Goal: Task Accomplishment & Management: Complete application form

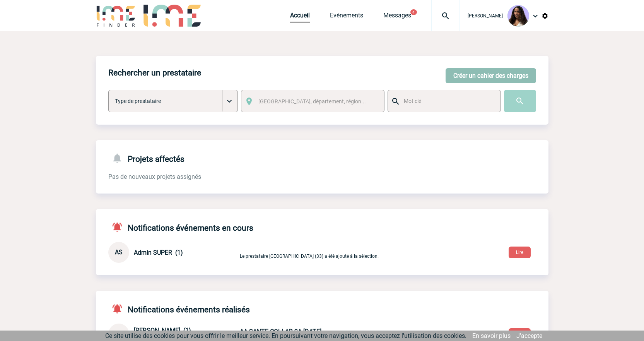
click at [468, 78] on button "Créer un cahier des charges" at bounding box center [490, 75] width 90 height 15
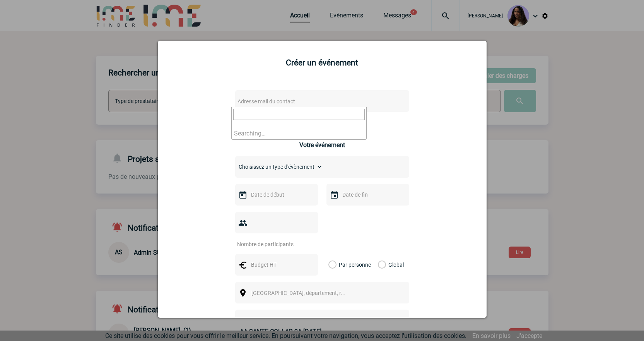
click at [282, 104] on span "Adresse mail du contact" at bounding box center [266, 101] width 58 height 6
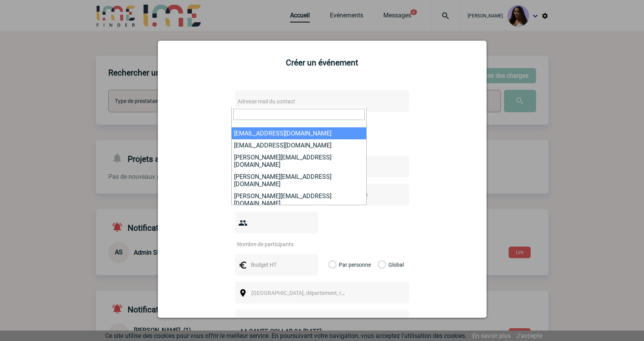
click at [264, 112] on input "search" at bounding box center [298, 114] width 131 height 11
paste input "[PERSON_NAME][EMAIL_ADDRESS][PERSON_NAME][DOMAIN_NAME]"
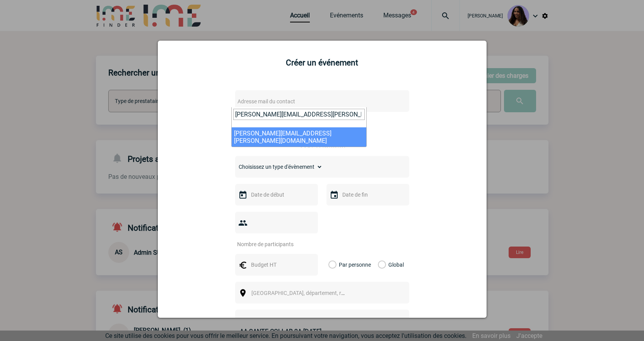
type input "[PERSON_NAME][EMAIL_ADDRESS][PERSON_NAME][DOMAIN_NAME]"
select select "131943"
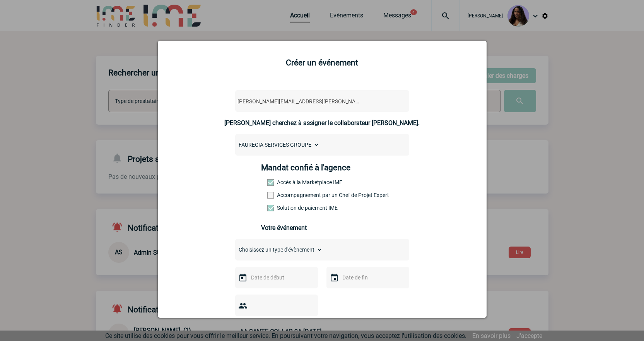
click at [289, 195] on label "Accompagnement par un Chef de Projet Expert" at bounding box center [284, 195] width 34 height 6
click at [0, 0] on input "Accompagnement par un Chef de Projet Expert" at bounding box center [0, 0] width 0 height 0
click at [289, 195] on label "Accompagnement par un Chef de Projet Expert" at bounding box center [284, 195] width 34 height 6
click at [0, 0] on input "Accompagnement par un Chef de Projet Expert" at bounding box center [0, 0] width 0 height 0
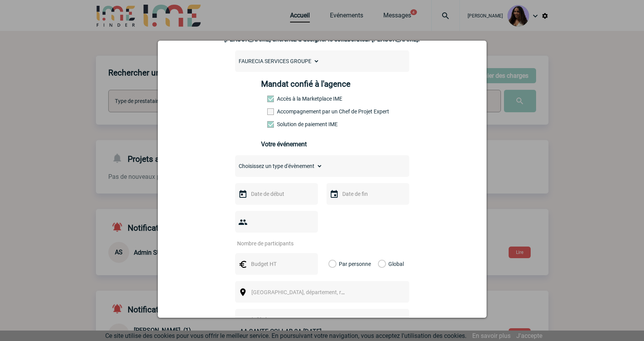
scroll to position [90, 0]
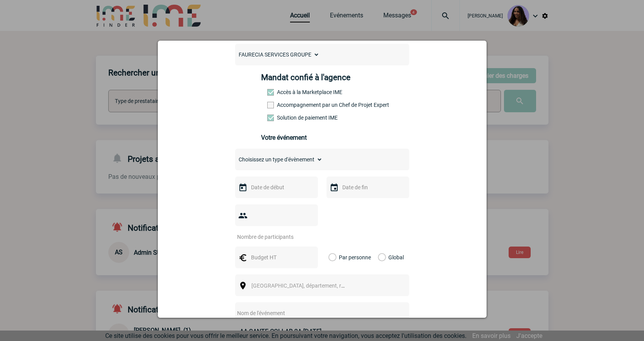
click at [275, 160] on select "Choisissez un type d'évènement Séminaire avec nuitée Séminaire sans nuitée Repa…" at bounding box center [278, 159] width 87 height 11
select select "2"
click at [235, 156] on select "Choisissez un type d'évènement Séminaire avec nuitée Séminaire sans nuitée Repa…" at bounding box center [278, 159] width 87 height 11
click at [293, 190] on input "text" at bounding box center [275, 187] width 53 height 10
click at [344, 206] on link "Suivant" at bounding box center [346, 202] width 12 height 12
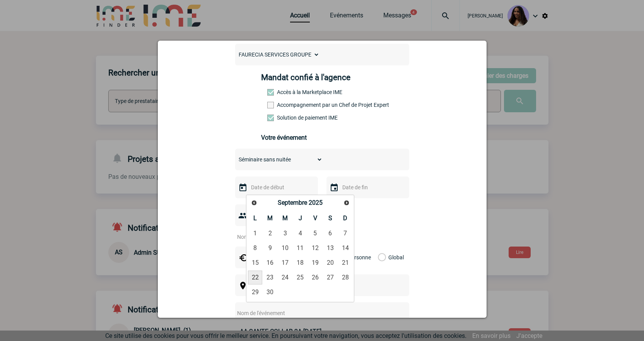
click at [251, 277] on link "22" at bounding box center [255, 277] width 14 height 14
type input "[DATE]"
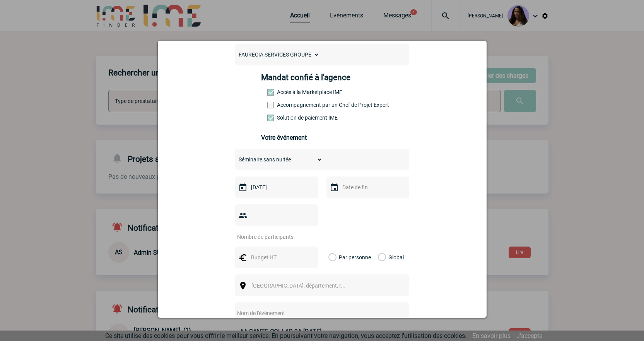
click at [340, 186] on input "text" at bounding box center [366, 187] width 53 height 10
click at [363, 278] on link "23" at bounding box center [361, 277] width 14 height 14
type input "[DATE]"
click at [288, 232] on input "number" at bounding box center [271, 237] width 73 height 10
click at [277, 252] on input "text" at bounding box center [275, 257] width 53 height 10
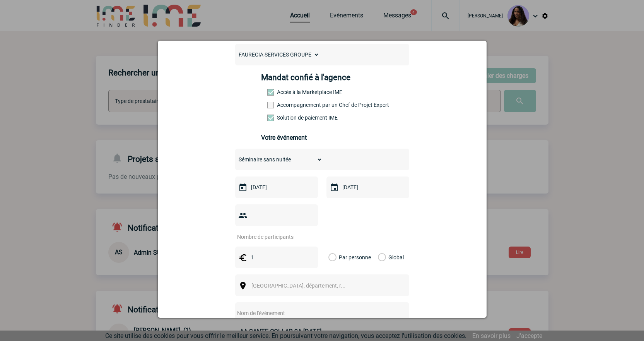
type input "18"
drag, startPoint x: 262, startPoint y: 245, endPoint x: 229, endPoint y: 246, distance: 32.9
click at [229, 246] on div "[PERSON_NAME][EMAIL_ADDRESS][PERSON_NAME][DOMAIN_NAME] [PERSON_NAME][DOMAIN_NAM…" at bounding box center [321, 234] width 309 height 482
click at [261, 232] on input "number" at bounding box center [271, 237] width 73 height 10
type input "18"
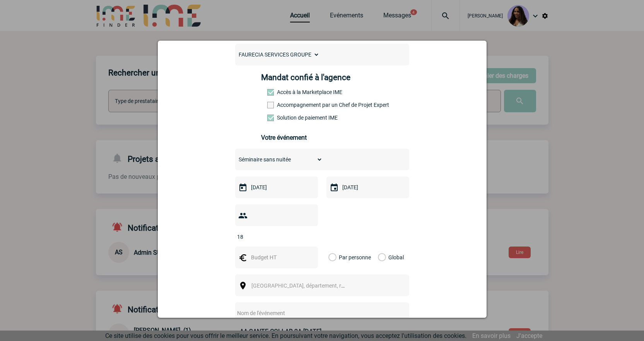
click at [257, 252] on input "text" at bounding box center [275, 257] width 53 height 10
type input "4000"
click at [383, 246] on div "Global" at bounding box center [390, 257] width 26 height 22
click at [378, 246] on label "Global" at bounding box center [380, 257] width 5 height 22
click at [0, 0] on input "Global" at bounding box center [0, 0] width 0 height 0
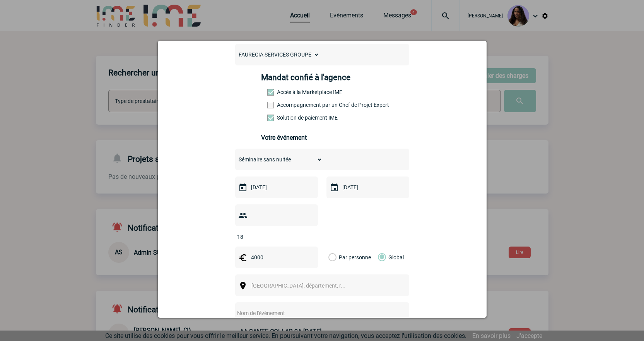
click at [248, 280] on span "[GEOGRAPHIC_DATA], département, région..." at bounding box center [301, 285] width 106 height 11
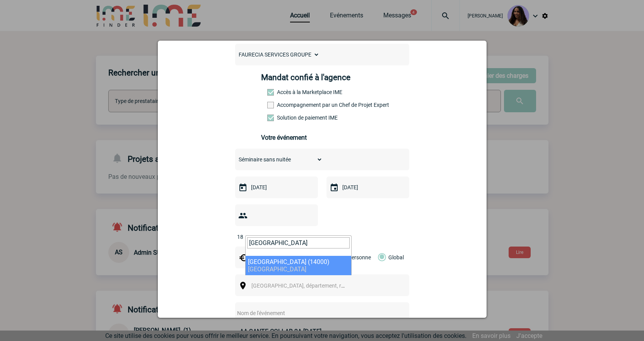
type input "[GEOGRAPHIC_DATA]"
select select "11602"
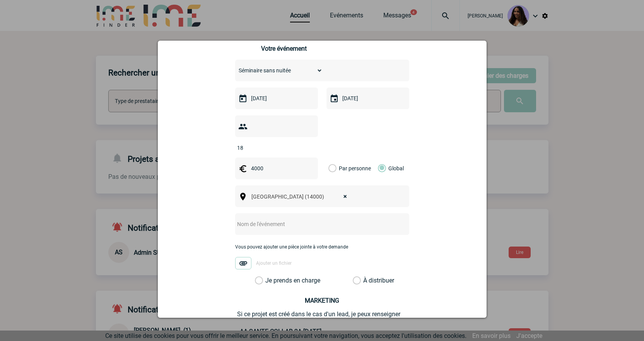
scroll to position [181, 0]
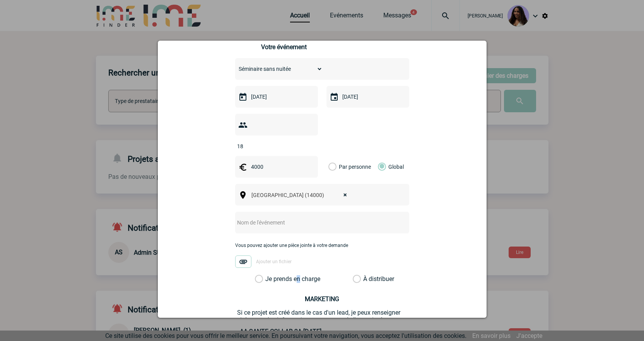
click at [268, 275] on label "Je prends en charge" at bounding box center [261, 279] width 13 height 8
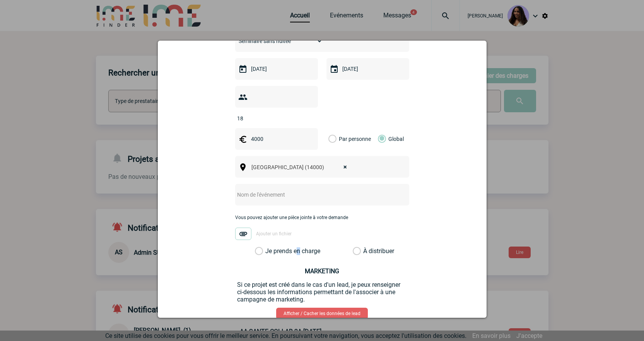
scroll to position [246, 0]
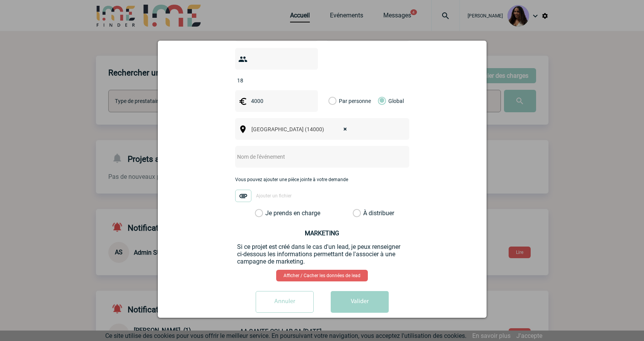
click at [255, 209] on label "Je prends en charge" at bounding box center [261, 213] width 13 height 8
click at [0, 0] on input "Je prends en charge" at bounding box center [0, 0] width 0 height 0
click at [364, 291] on button "Valider" at bounding box center [360, 302] width 58 height 22
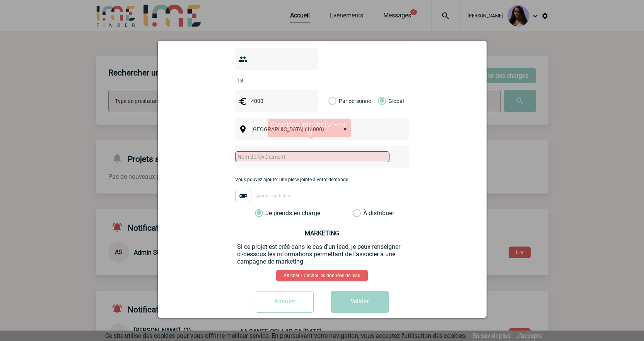
click at [286, 151] on input "text" at bounding box center [312, 156] width 154 height 11
click at [265, 151] on input "text" at bounding box center [312, 156] width 154 height 11
paste input "Séminaire Forvia les 22 et [DATE]"
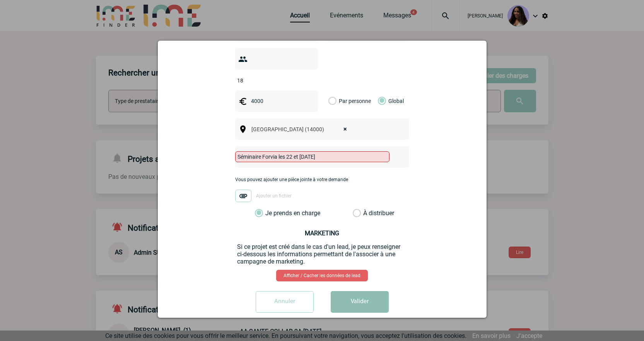
type input "Séminaire Forvia les 22 et [DATE]"
click at [359, 291] on button "Valider" at bounding box center [360, 302] width 58 height 22
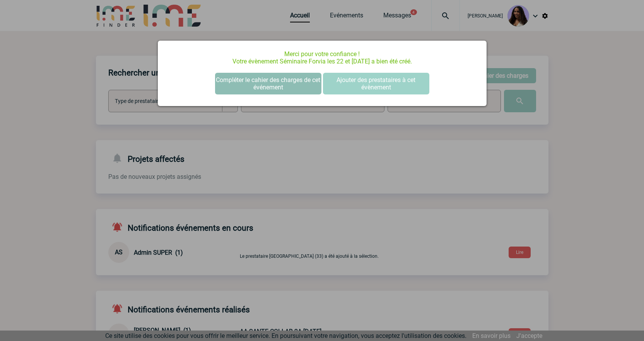
click at [257, 80] on button "Compléter le cahier des charges de cet événement" at bounding box center [268, 84] width 106 height 22
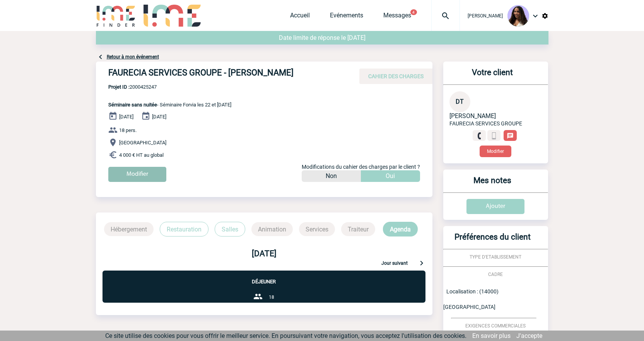
click at [141, 168] on input "Modifier" at bounding box center [137, 174] width 58 height 15
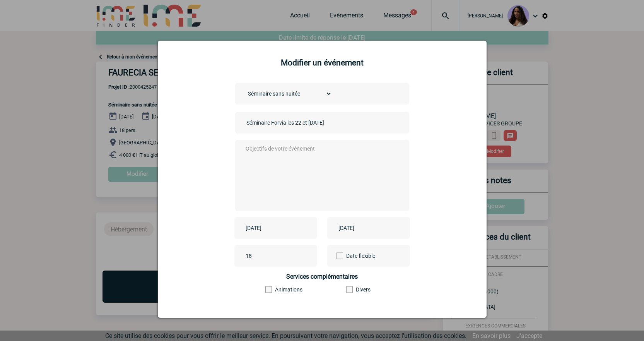
click at [244, 123] on input "Séminaire Forvia les 22 et 23/09/2025" at bounding box center [298, 123] width 108 height 10
type input "Centralisation : Séminaire Forvia les 22 et 23/09/2025"
click at [300, 165] on textarea at bounding box center [320, 174] width 153 height 62
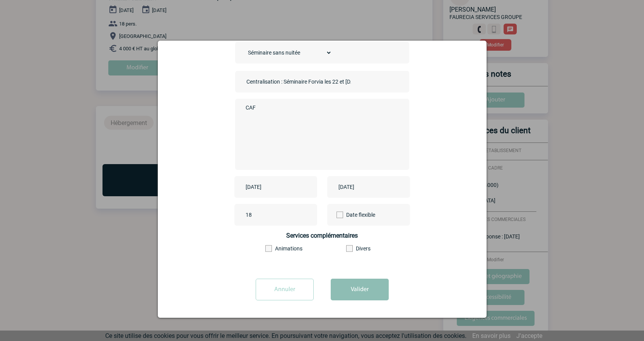
scroll to position [116, 0]
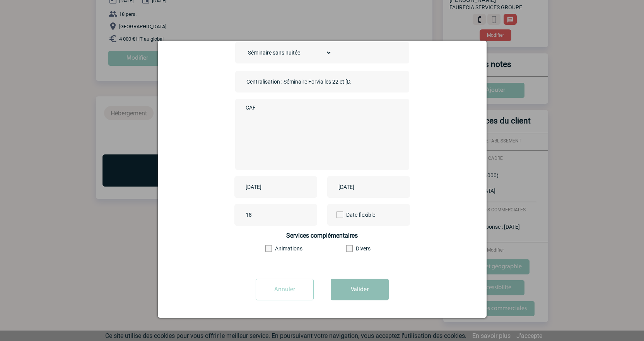
type textarea "CAF"
click at [338, 288] on button "Valider" at bounding box center [360, 289] width 58 height 22
click at [357, 286] on button "Valider" at bounding box center [360, 289] width 58 height 22
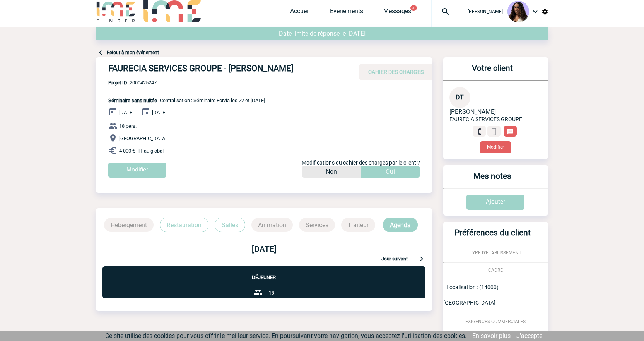
scroll to position [0, 0]
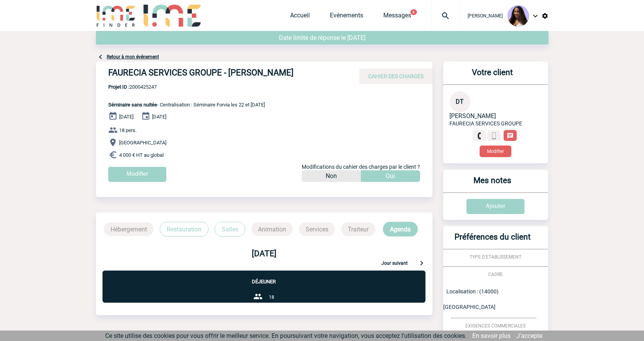
click at [171, 89] on span "Projet ID : 2000425247" at bounding box center [186, 87] width 157 height 6
drag, startPoint x: 162, startPoint y: 86, endPoint x: 132, endPoint y: 87, distance: 30.2
click at [132, 87] on span "Projet ID : 2000425247" at bounding box center [186, 87] width 157 height 6
copy span "2000425247"
drag, startPoint x: 106, startPoint y: 70, endPoint x: 280, endPoint y: 73, distance: 173.6
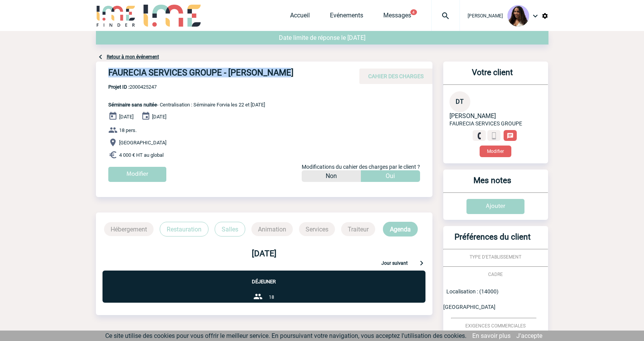
click at [280, 73] on div "FAURECIA SERVICES GROUPE - Diana TONINI CAHIER DES CHARGES" at bounding box center [264, 72] width 336 height 22
copy h4 "FAURECIA SERVICES GROUPE - Diana TONINI"
click at [140, 88] on span "Projet ID : 2000425247" at bounding box center [186, 87] width 157 height 6
copy span "2000425247"
